Goal: Task Accomplishment & Management: Use online tool/utility

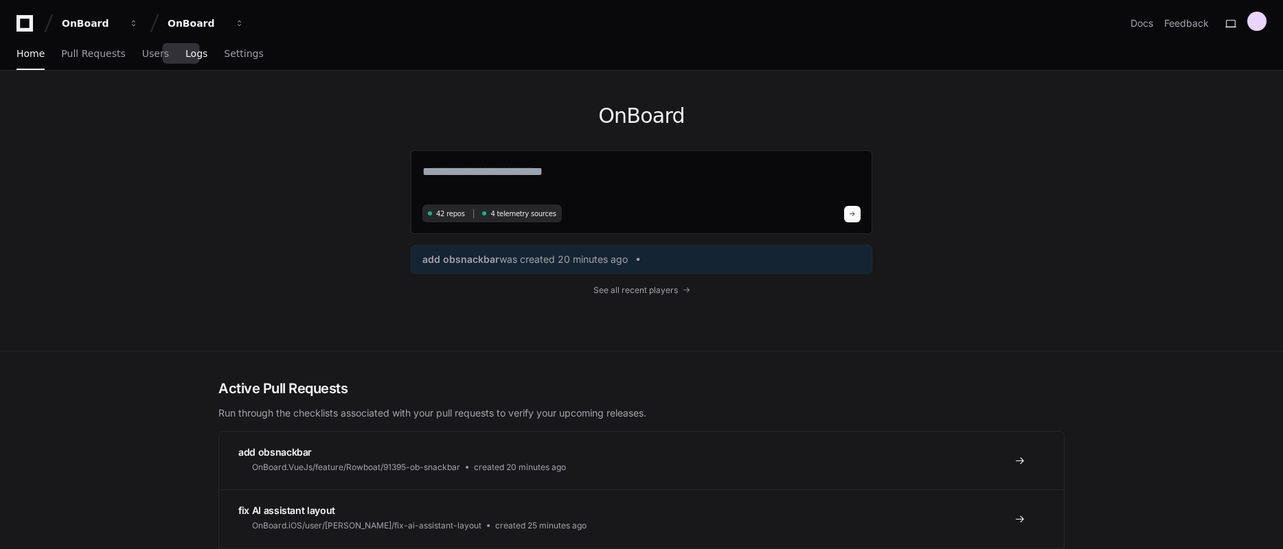
click at [189, 58] on span "Logs" at bounding box center [196, 53] width 22 height 8
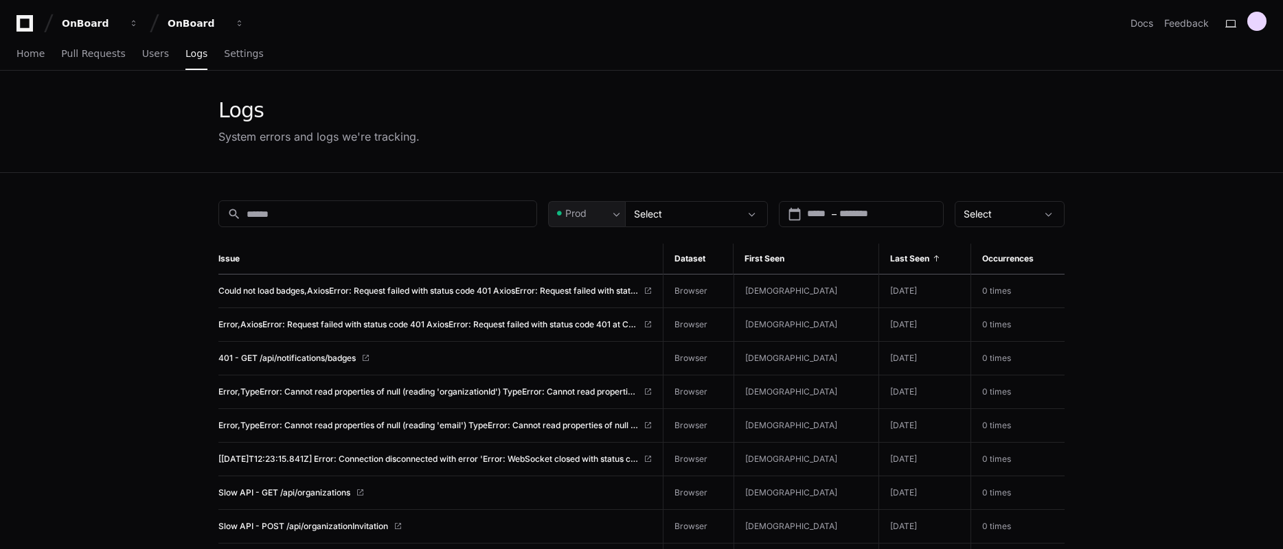
click at [146, 20] on span at bounding box center [154, 23] width 21 height 21
click at [135, 20] on span "button" at bounding box center [134, 24] width 10 height 10
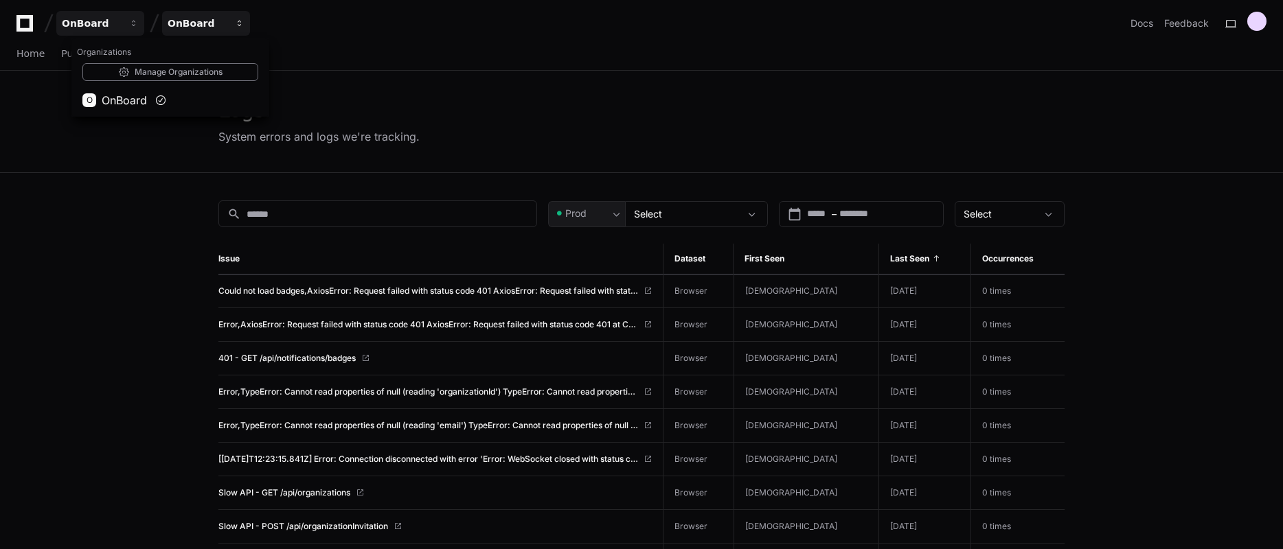
click at [240, 21] on span "button" at bounding box center [240, 24] width 10 height 10
click at [84, 147] on div "Logs System errors and logs we're tracking." at bounding box center [641, 122] width 1283 height 102
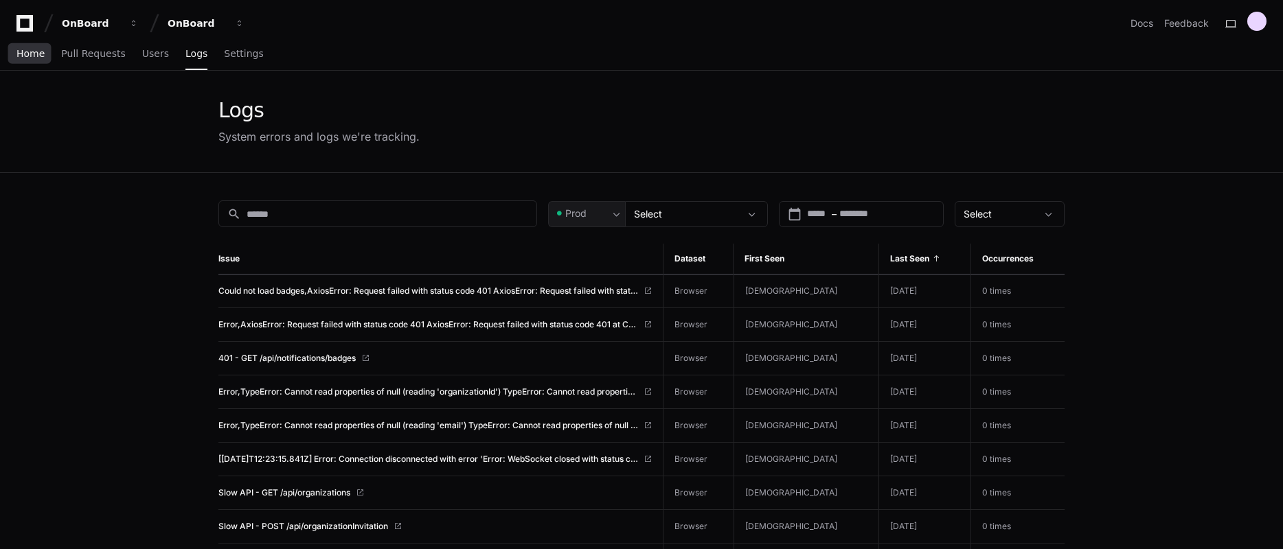
click at [28, 54] on span "Home" at bounding box center [30, 53] width 28 height 8
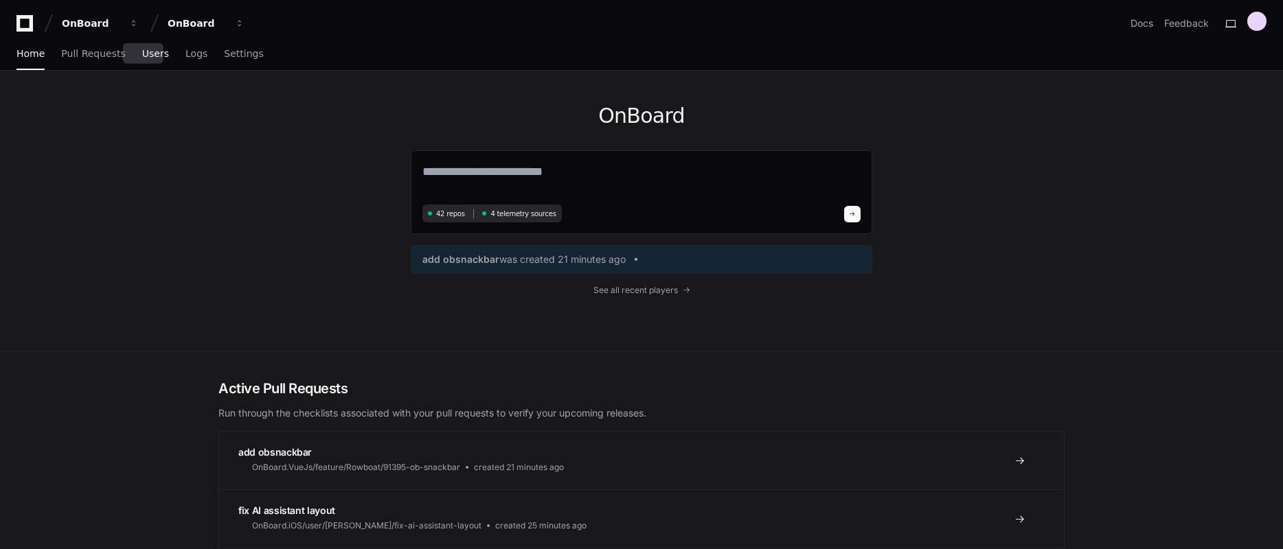
click at [146, 58] on span "Users" at bounding box center [155, 53] width 27 height 8
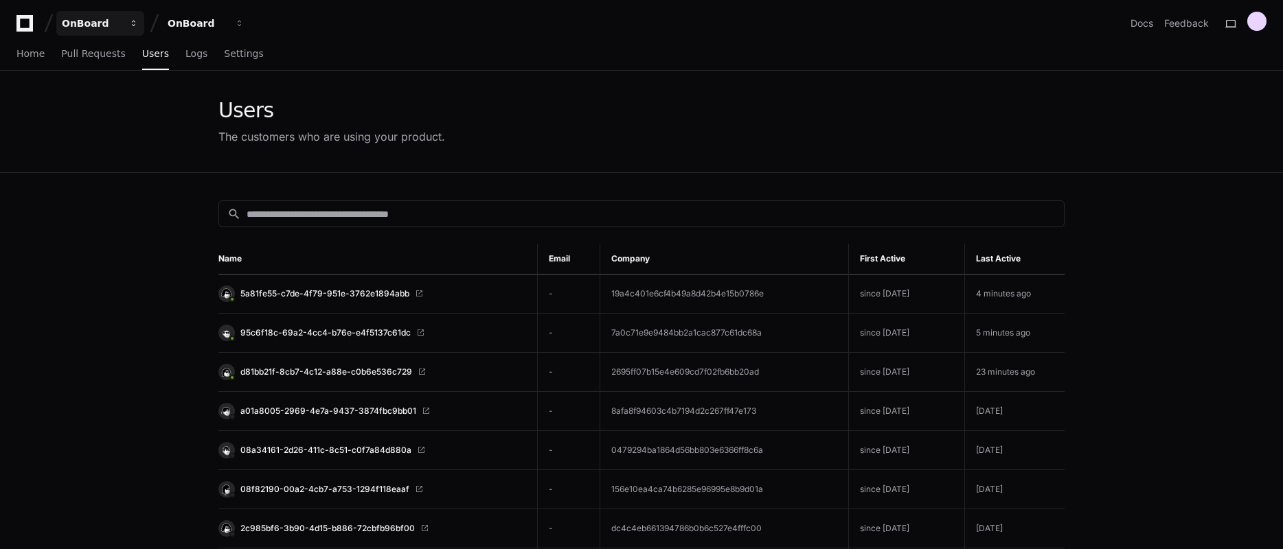
click at [134, 22] on span "button" at bounding box center [134, 24] width 10 height 10
click at [242, 19] on span "button" at bounding box center [240, 24] width 10 height 10
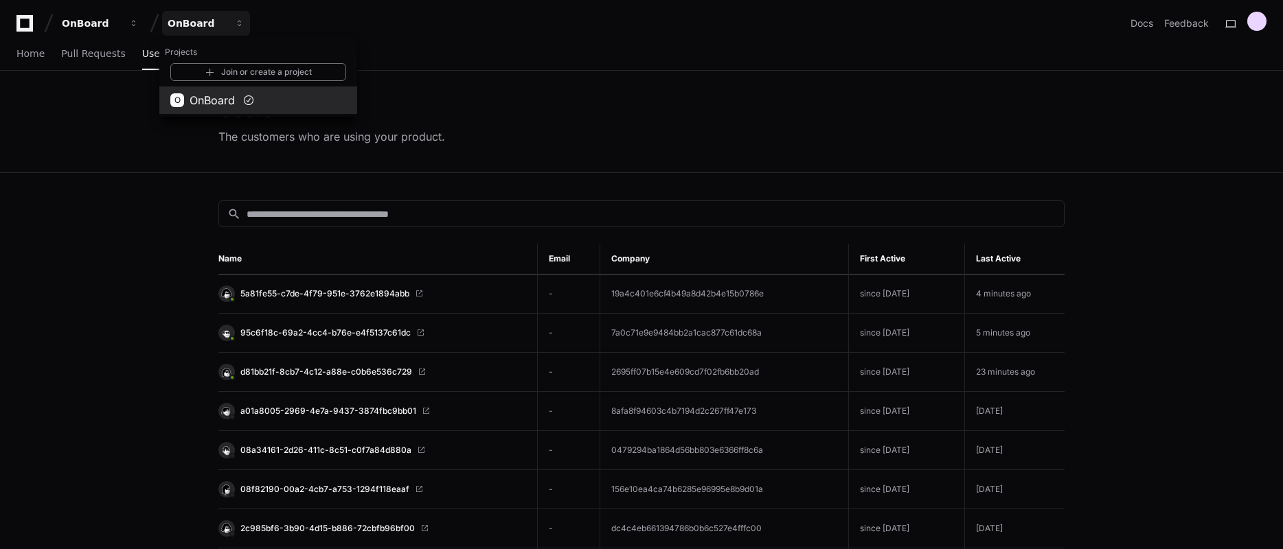
click at [234, 106] on span "OnBoard" at bounding box center [212, 100] width 45 height 16
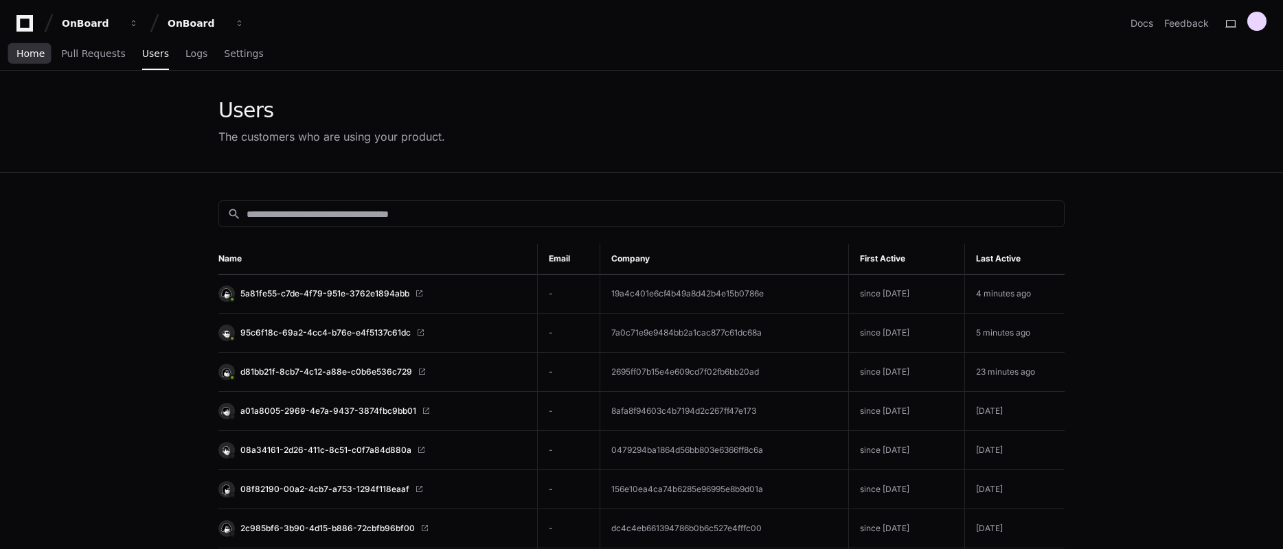
click at [41, 57] on span "Home" at bounding box center [30, 53] width 28 height 8
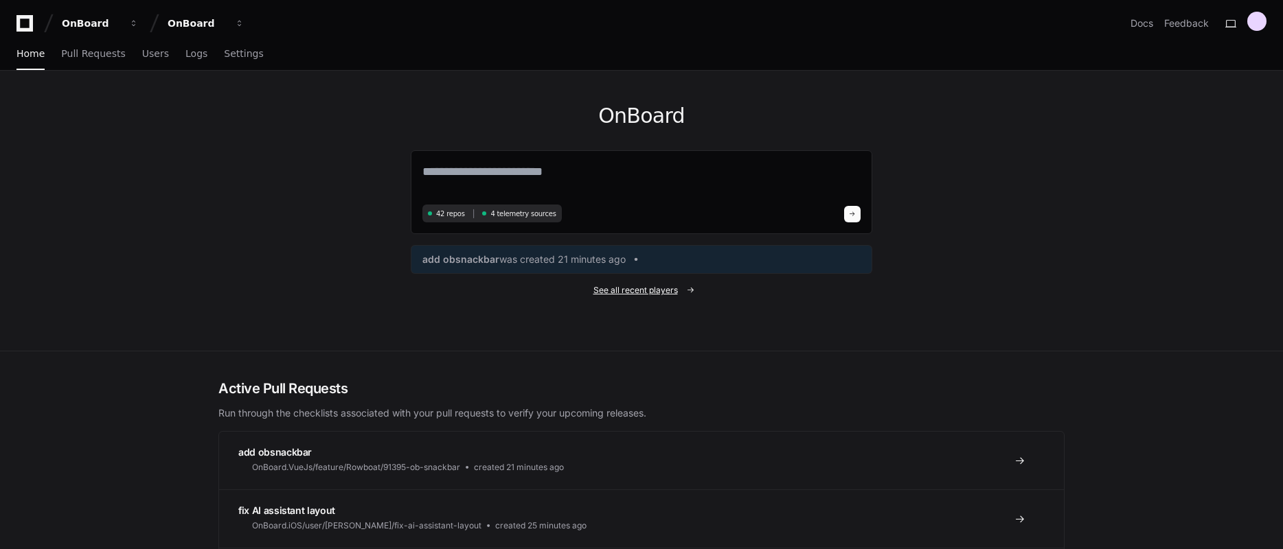
click at [621, 292] on span "See all recent players" at bounding box center [635, 290] width 84 height 11
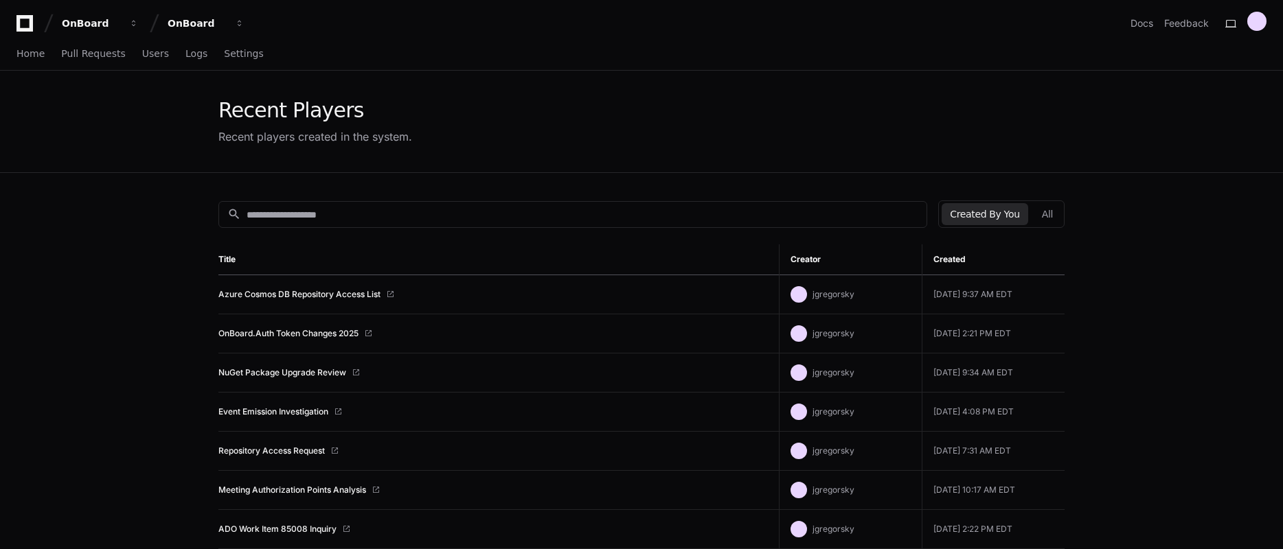
click at [349, 287] on td "Azure Cosmos DB Repository Access List" at bounding box center [498, 294] width 560 height 39
click at [349, 289] on link "Azure Cosmos DB Repository Access List" at bounding box center [299, 294] width 162 height 11
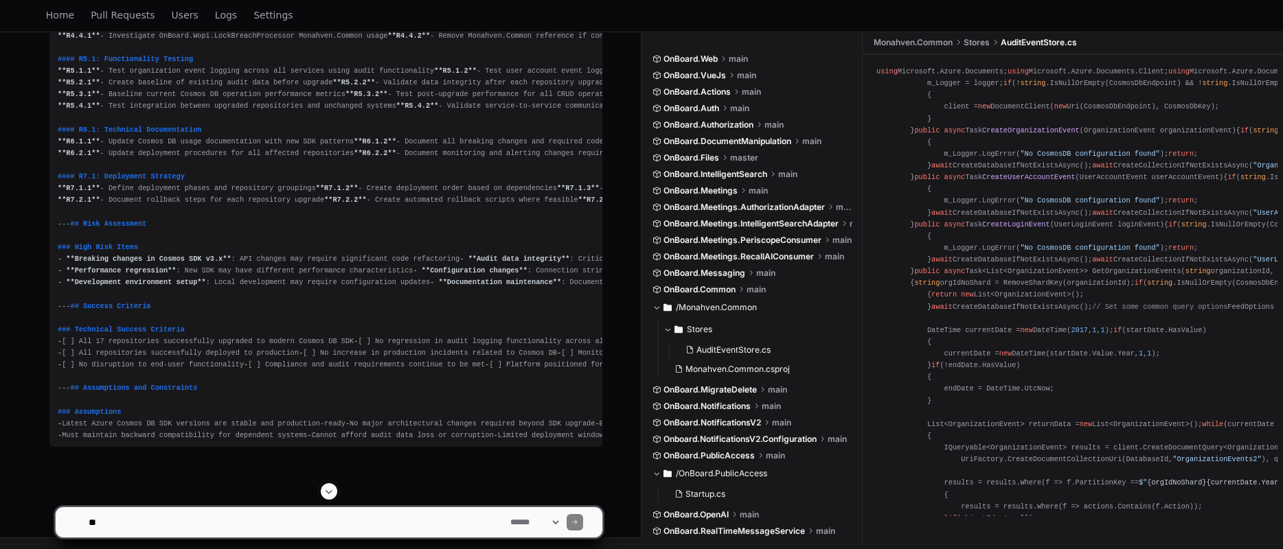
scroll to position [14989, 0]
click at [472, 522] on textarea at bounding box center [297, 522] width 422 height 30
click at [354, 518] on textarea at bounding box center [297, 522] width 422 height 30
drag, startPoint x: 353, startPoint y: 518, endPoint x: 67, endPoint y: 516, distance: 285.6
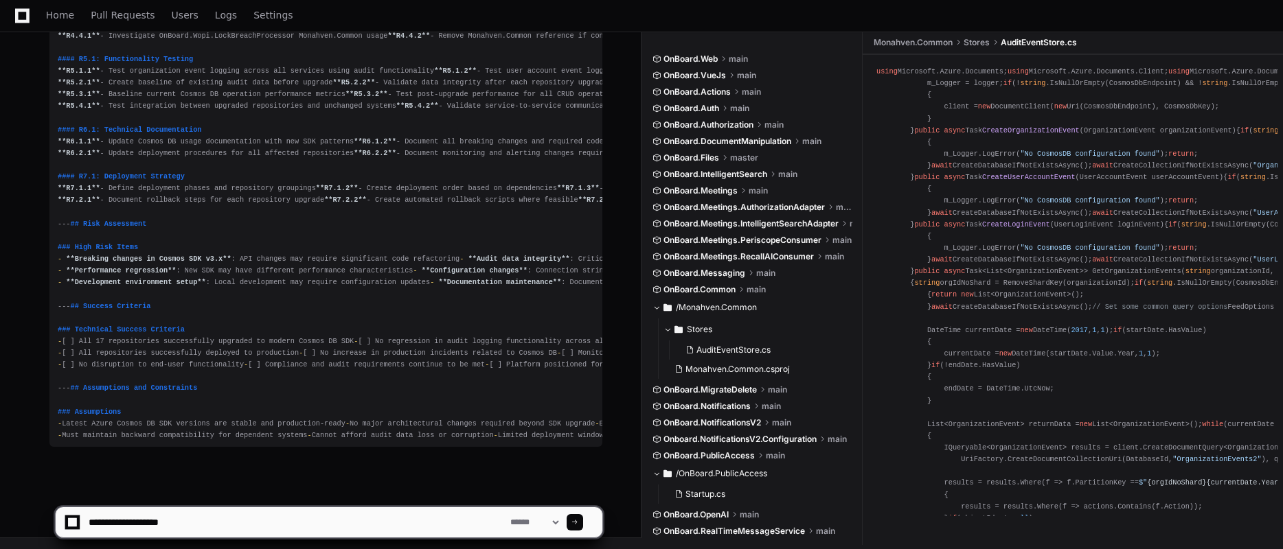
click at [67, 516] on div "**********" at bounding box center [329, 522] width 530 height 30
click at [219, 529] on textarea at bounding box center [297, 522] width 422 height 30
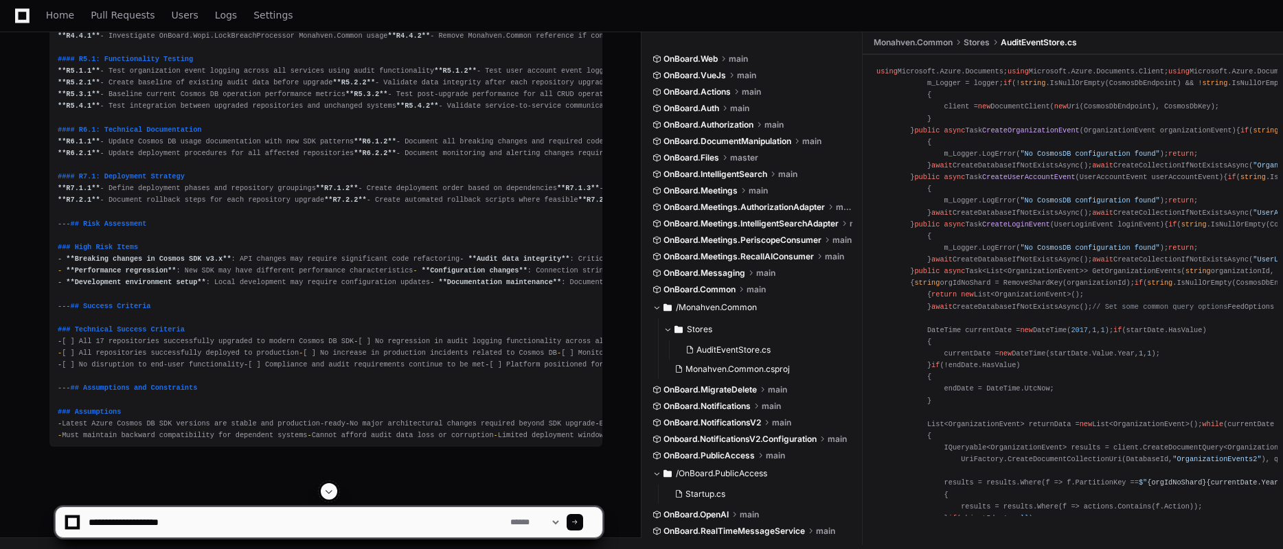
click at [219, 525] on textarea at bounding box center [297, 522] width 422 height 30
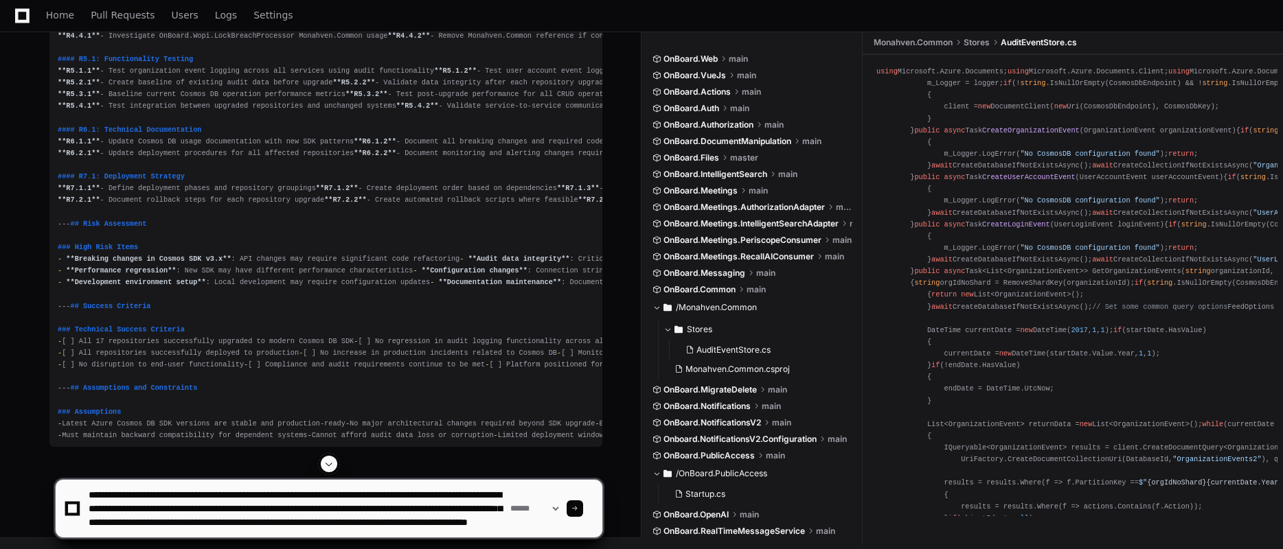
scroll to position [18, 0]
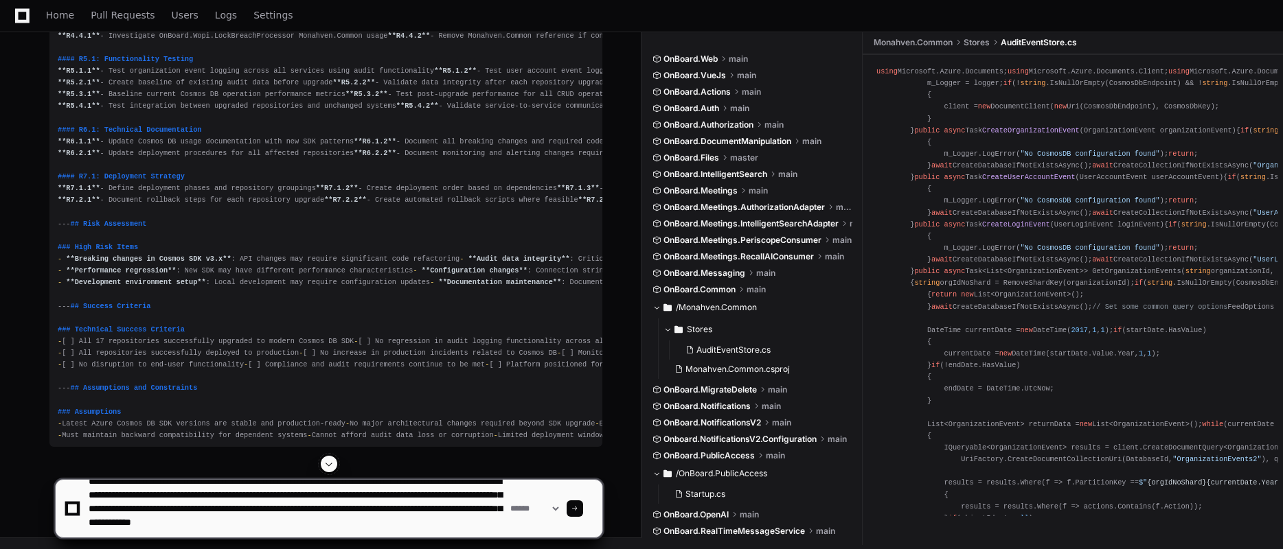
type textarea "**********"
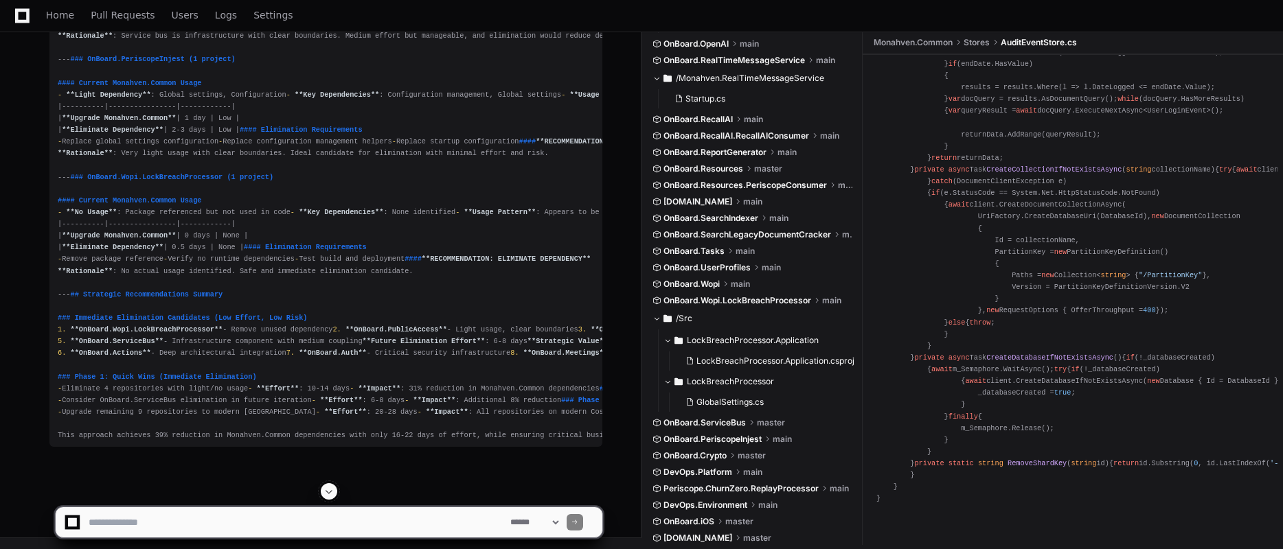
scroll to position [16558, 0]
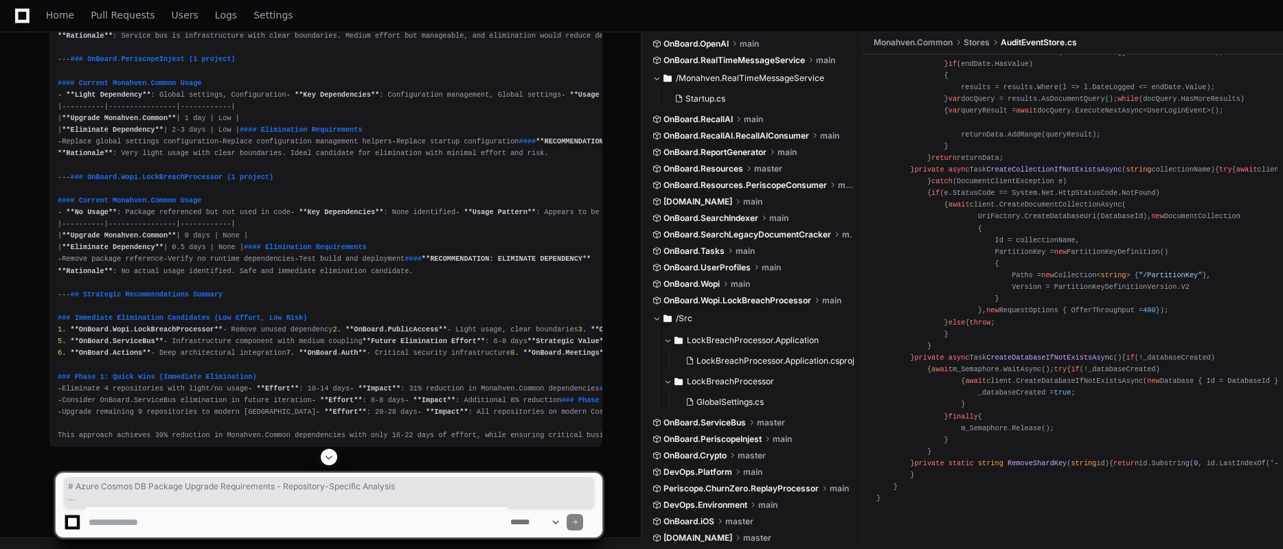
drag, startPoint x: 59, startPoint y: 283, endPoint x: 254, endPoint y: 428, distance: 242.9
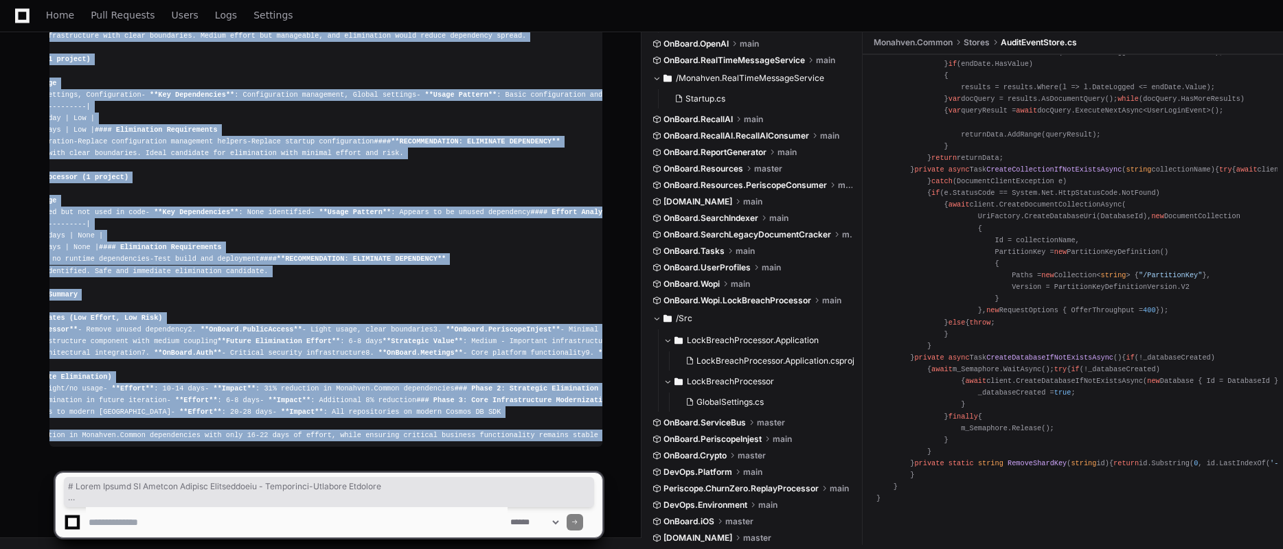
copy div "# Azure Cosmos DB Package Upgrade Requirements - Repository-Specific Analysis #…"
